Goal: Understand process/instructions

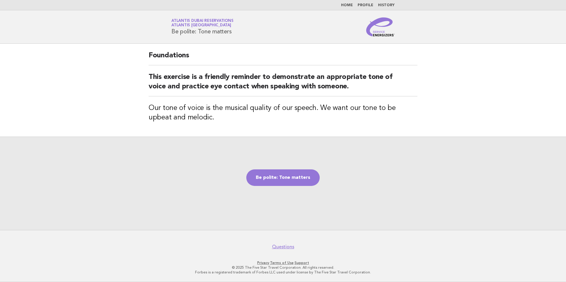
drag, startPoint x: 211, startPoint y: 31, endPoint x: 169, endPoint y: 31, distance: 41.7
click at [169, 31] on div "Service Energizers Atlantis [GEOGRAPHIC_DATA] Reservations Atlantis [GEOGRAPHIC…" at bounding box center [283, 26] width 240 height 19
copy h1 "Be polite: Tone matters"
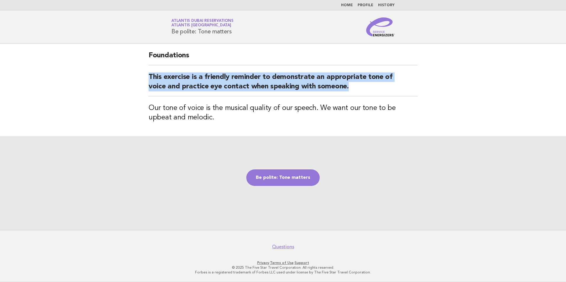
drag, startPoint x: 351, startPoint y: 87, endPoint x: 142, endPoint y: 81, distance: 209.0
click at [142, 81] on div "Foundations This exercise is a friendly reminder to demonstrate an appropriate …" at bounding box center [282, 90] width 283 height 93
copy h2 "This exercise is a friendly reminder to demonstrate an appropriate tone of voic…"
click at [270, 181] on link "Be polite: Tone matters" at bounding box center [282, 178] width 73 height 17
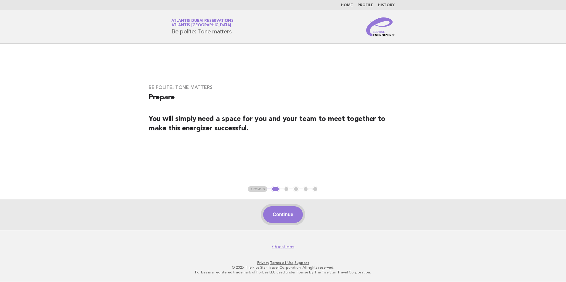
click at [285, 212] on button "Continue" at bounding box center [282, 215] width 39 height 17
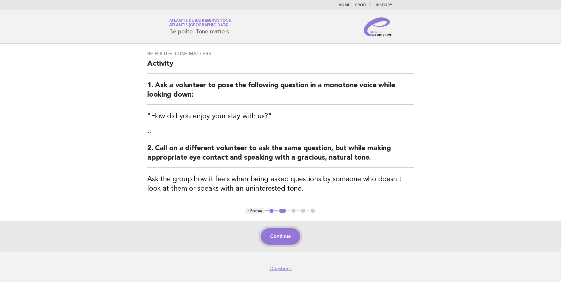
click at [282, 240] on button "Continue" at bounding box center [280, 236] width 39 height 17
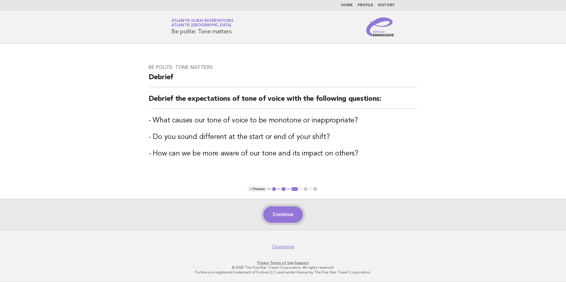
click at [280, 210] on button "Continue" at bounding box center [282, 215] width 39 height 17
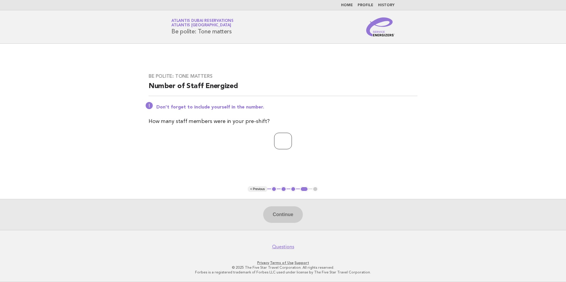
click at [275, 135] on input "number" at bounding box center [283, 141] width 18 height 17
type input "*"
click at [286, 215] on button "Continue" at bounding box center [282, 215] width 39 height 17
